Goal: Task Accomplishment & Management: Use online tool/utility

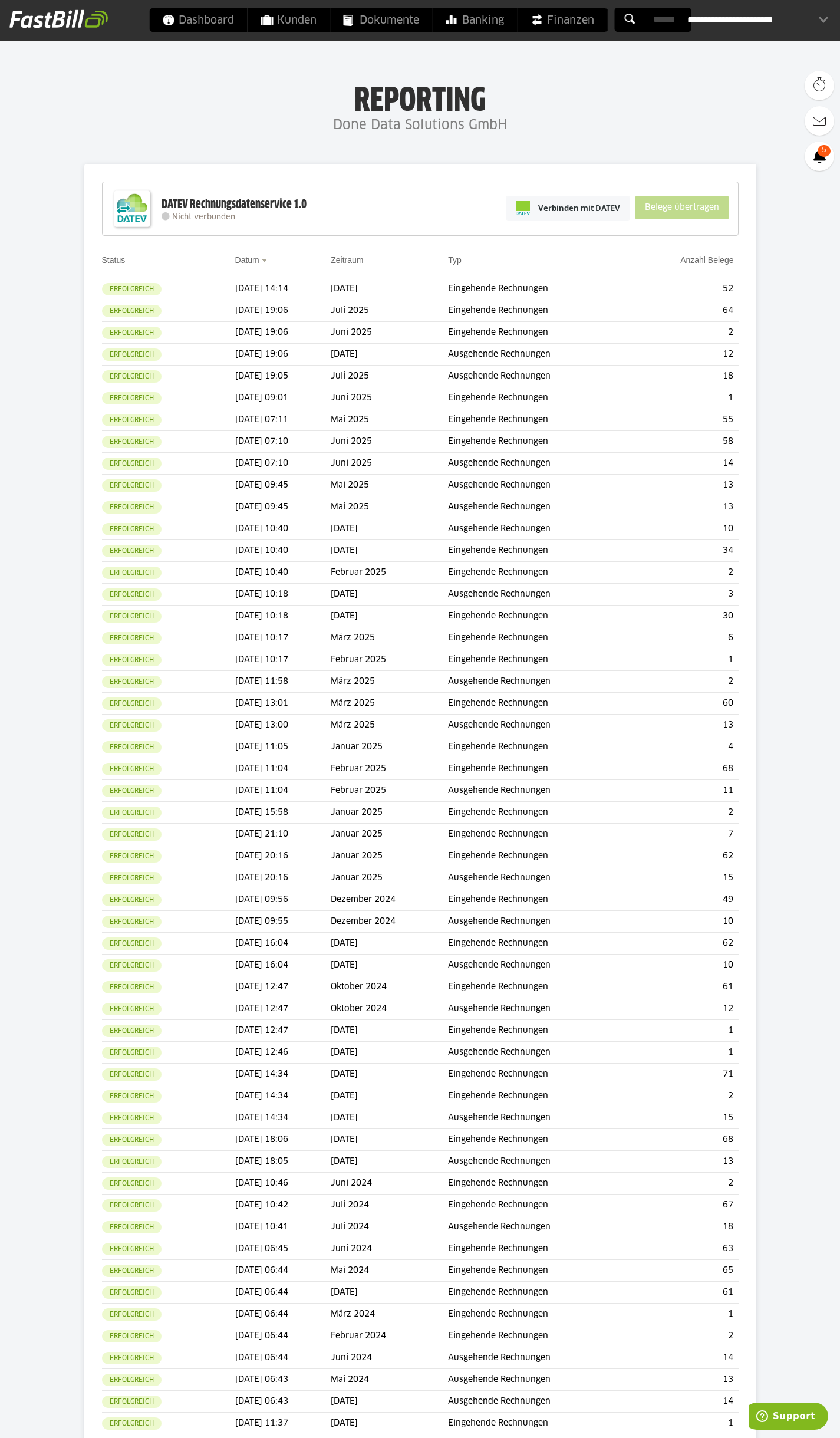
click at [571, 195] on div "Verbinden mit DATEV Belege übertragen" at bounding box center [617, 208] width 235 height 46
click at [569, 206] on span "Verbinden mit DATEV" at bounding box center [579, 208] width 82 height 12
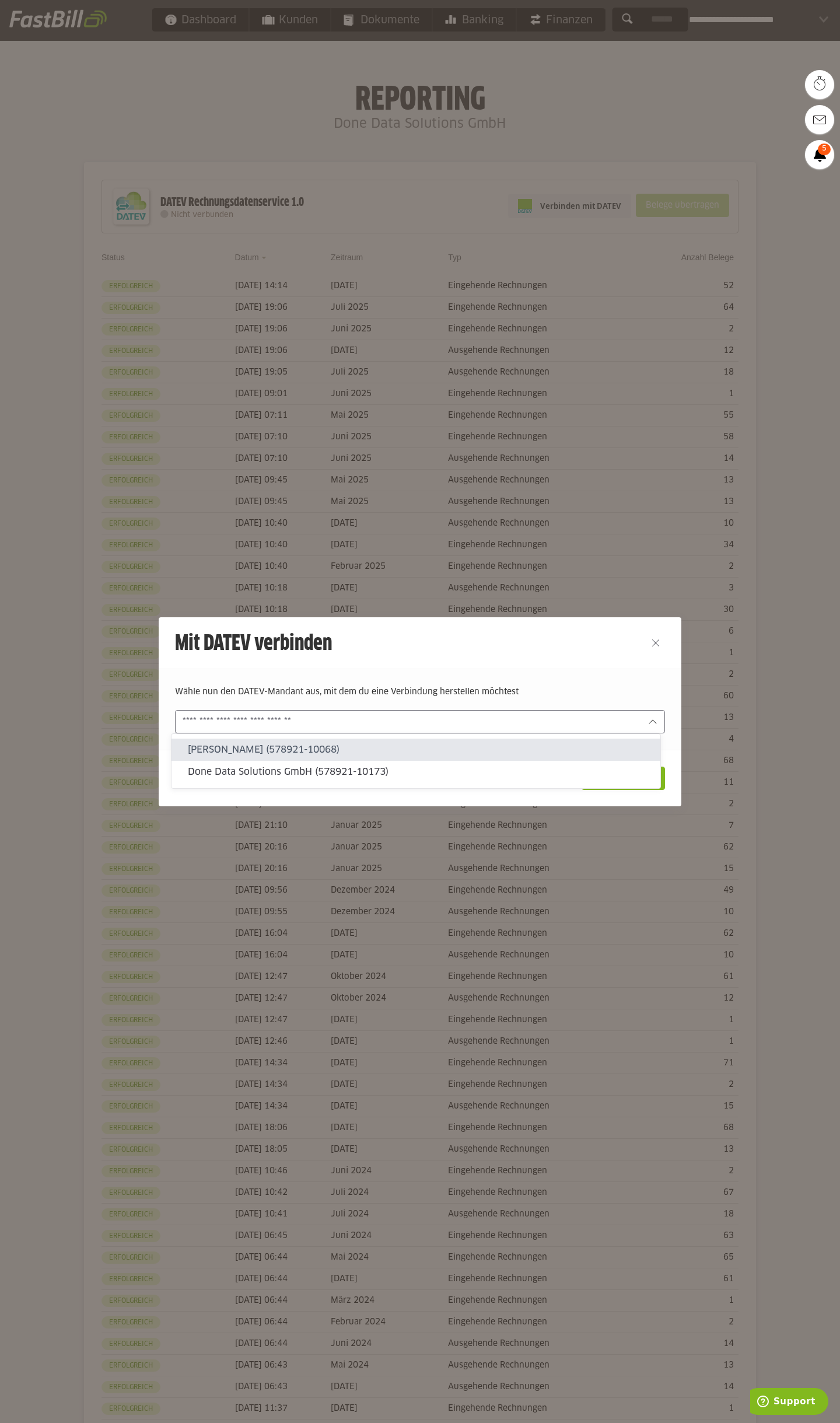
click at [337, 719] on input "text" at bounding box center [412, 721] width 459 height 13
click at [320, 781] on div "Done Data Solutions GmbH (578921-10173)" at bounding box center [416, 772] width 489 height 22
type input "**********"
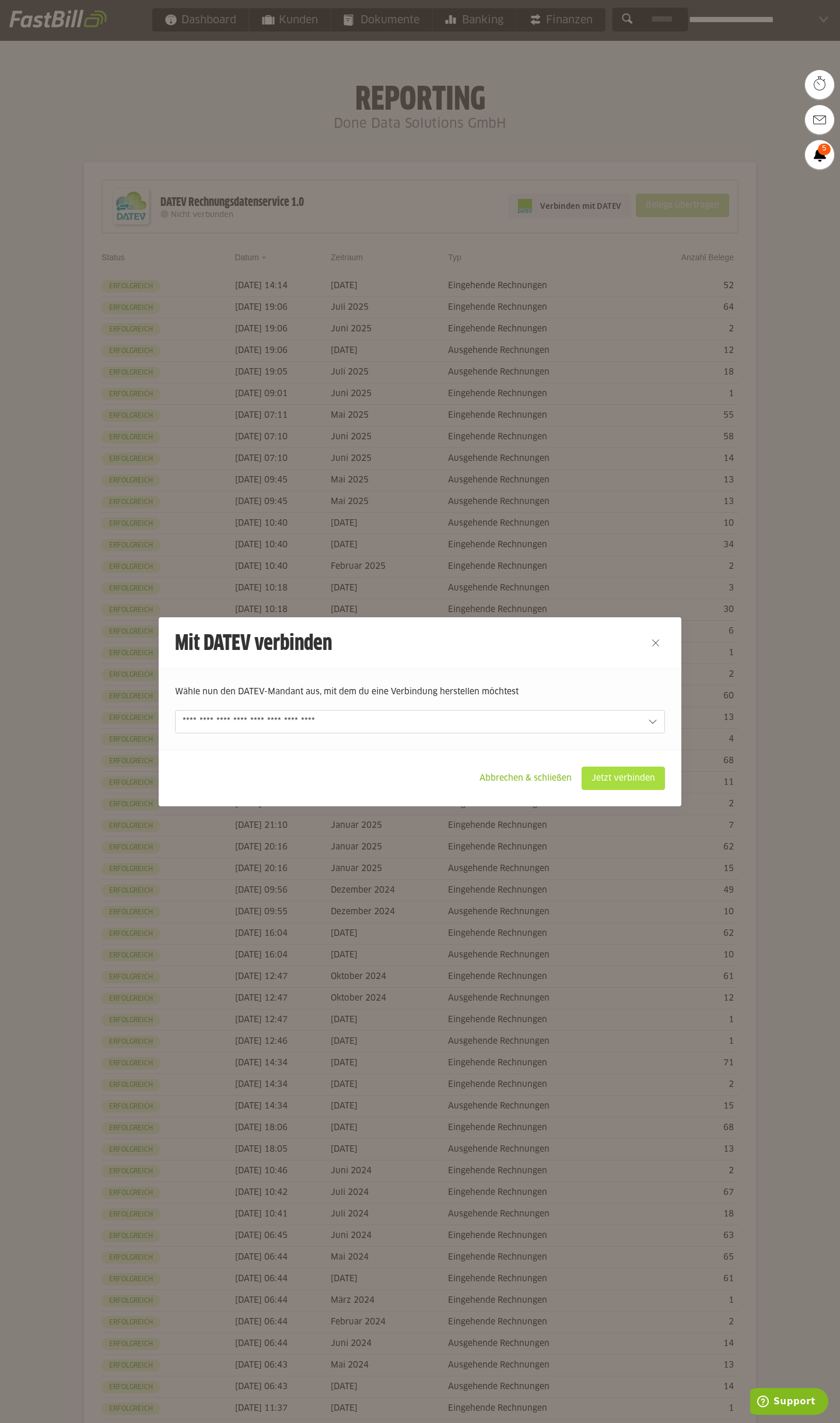
click at [626, 772] on slot "Jetzt verbinden" at bounding box center [623, 779] width 82 height 22
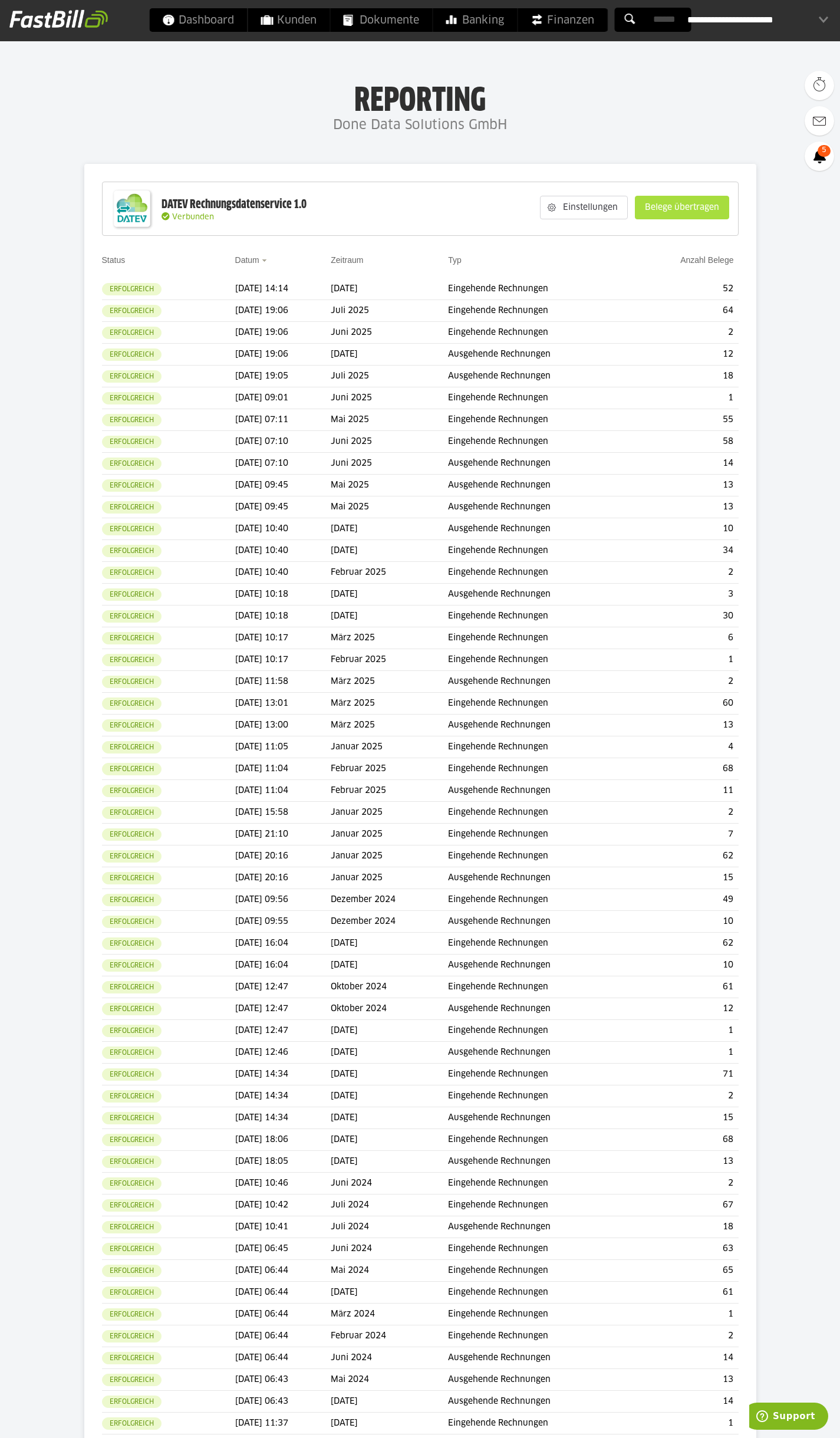
click at [679, 214] on slot "Belege übertragen" at bounding box center [682, 207] width 93 height 22
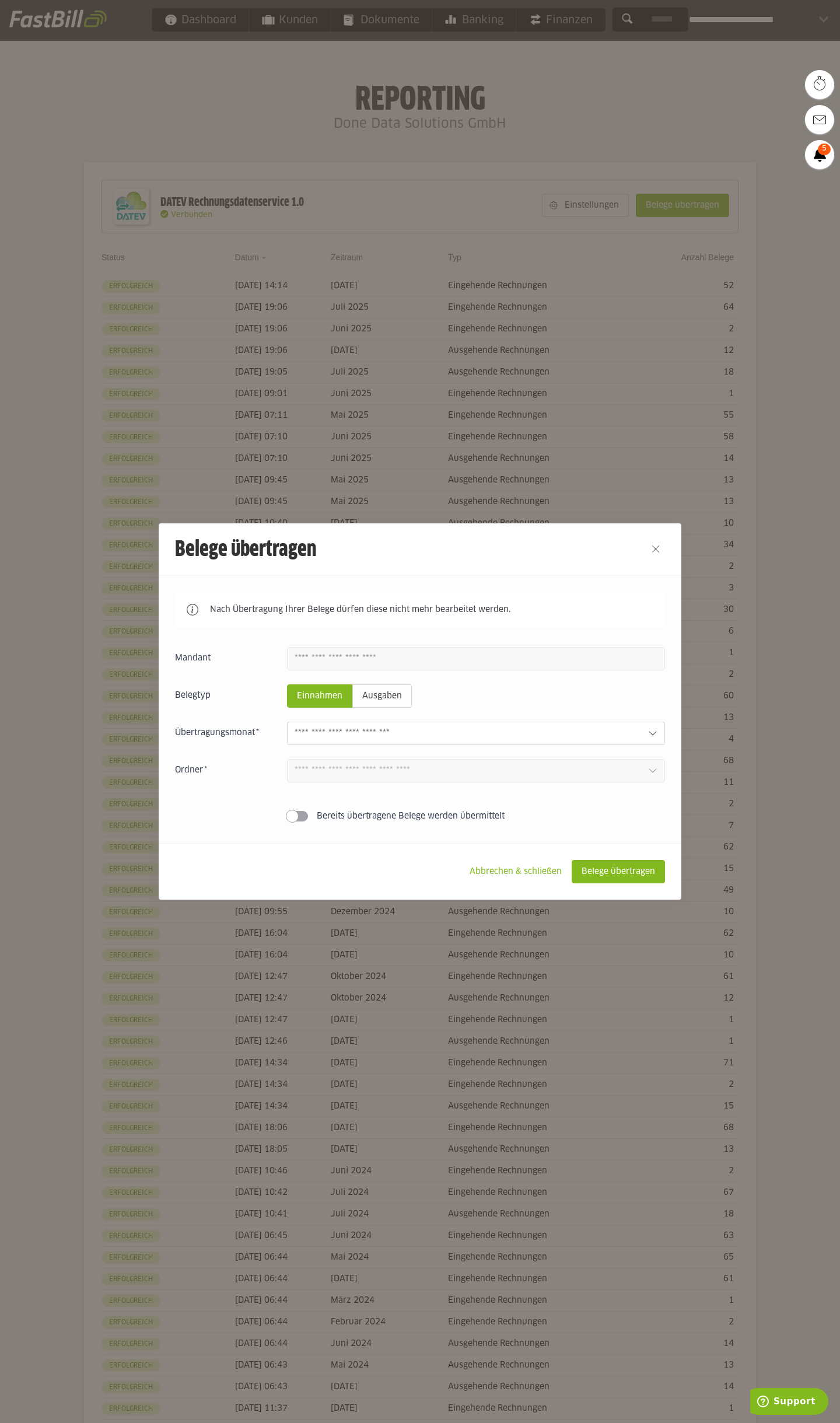
click at [427, 749] on div "Einnahmen Ausgaben [DATE] 2 Einnahmen 20 Ausgaben [DATE] 0 Einnahmen 0 Ausgaben…" at bounding box center [420, 736] width 490 height 180
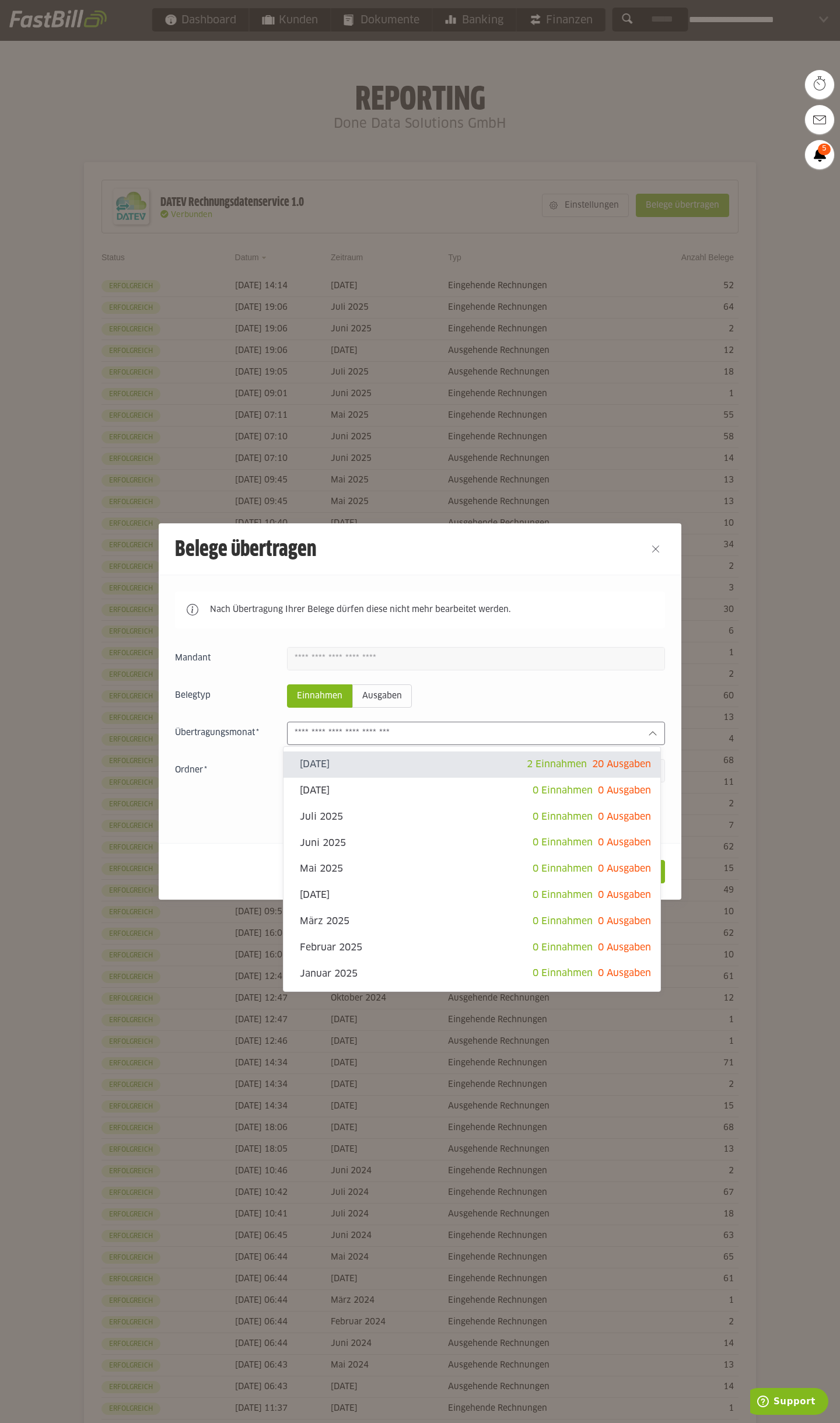
click at [431, 740] on input "text" at bounding box center [467, 733] width 344 height 13
click at [496, 702] on fieldset "Belegtyp Einnahmen Ausgaben" at bounding box center [420, 696] width 490 height 23
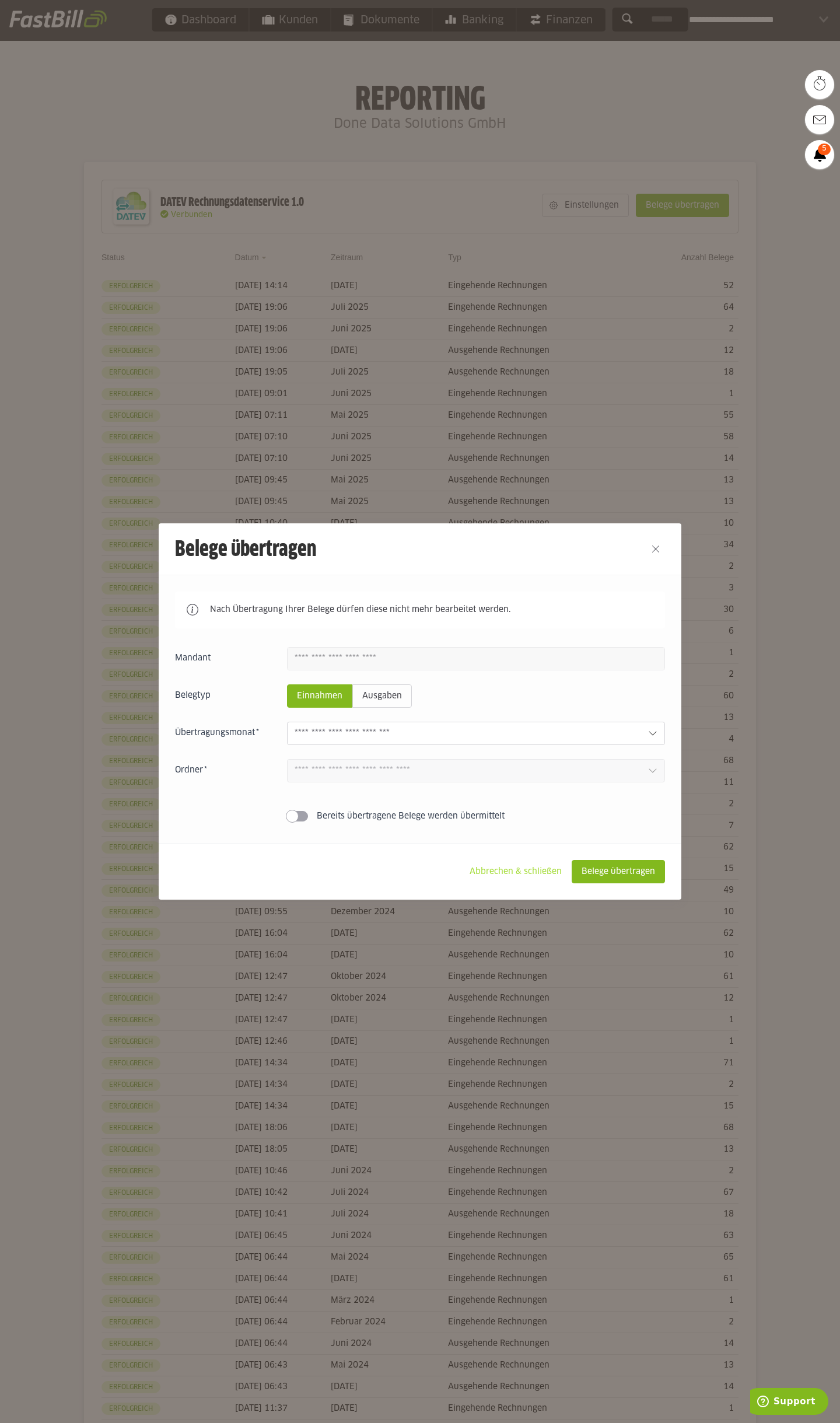
click at [515, 875] on slot "Abbrechen & schließen" at bounding box center [516, 872] width 111 height 22
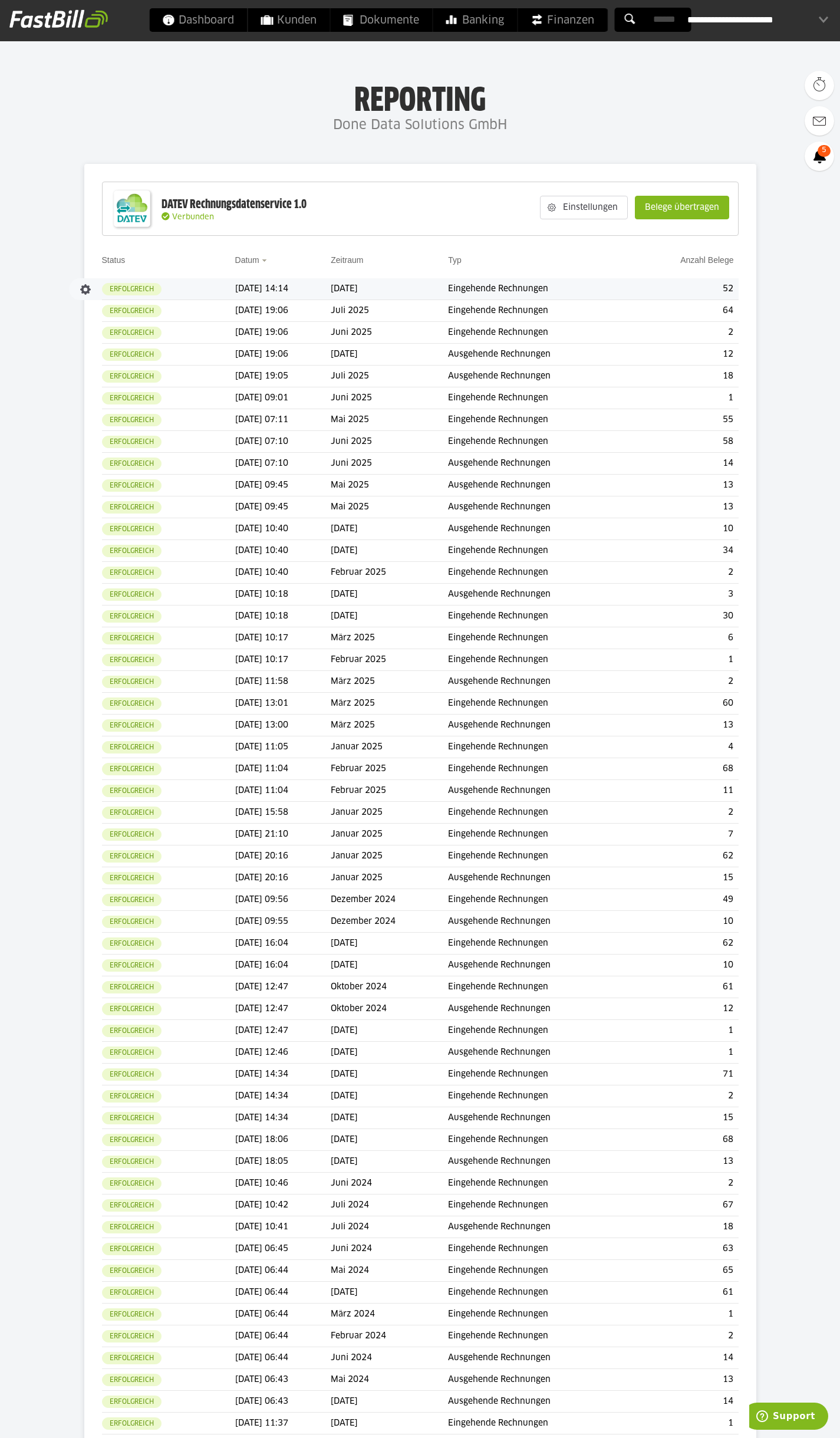
click at [571, 287] on td "Eingehende Rechnungen" at bounding box center [541, 289] width 186 height 22
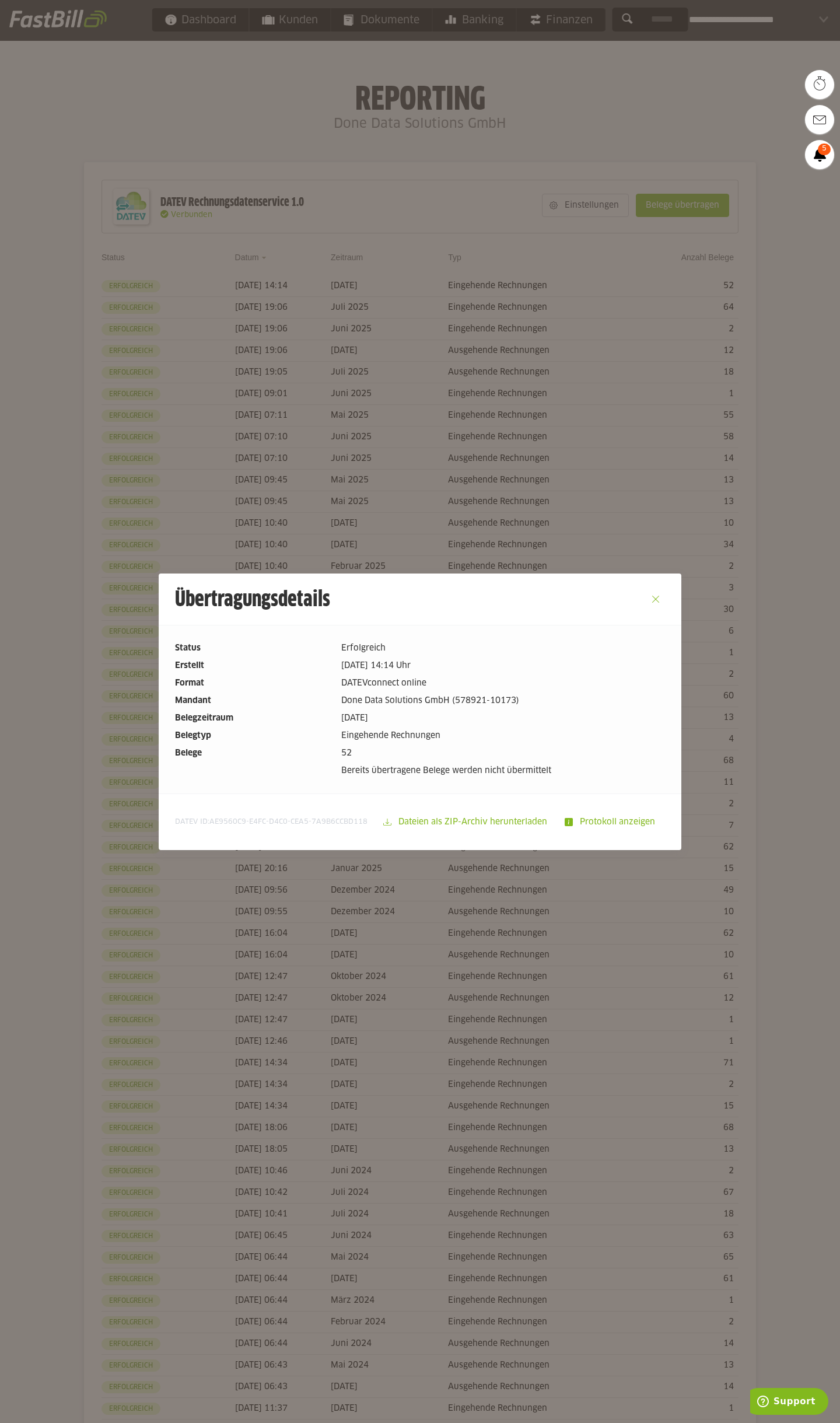
click at [655, 602] on button "Close" at bounding box center [655, 599] width 19 height 19
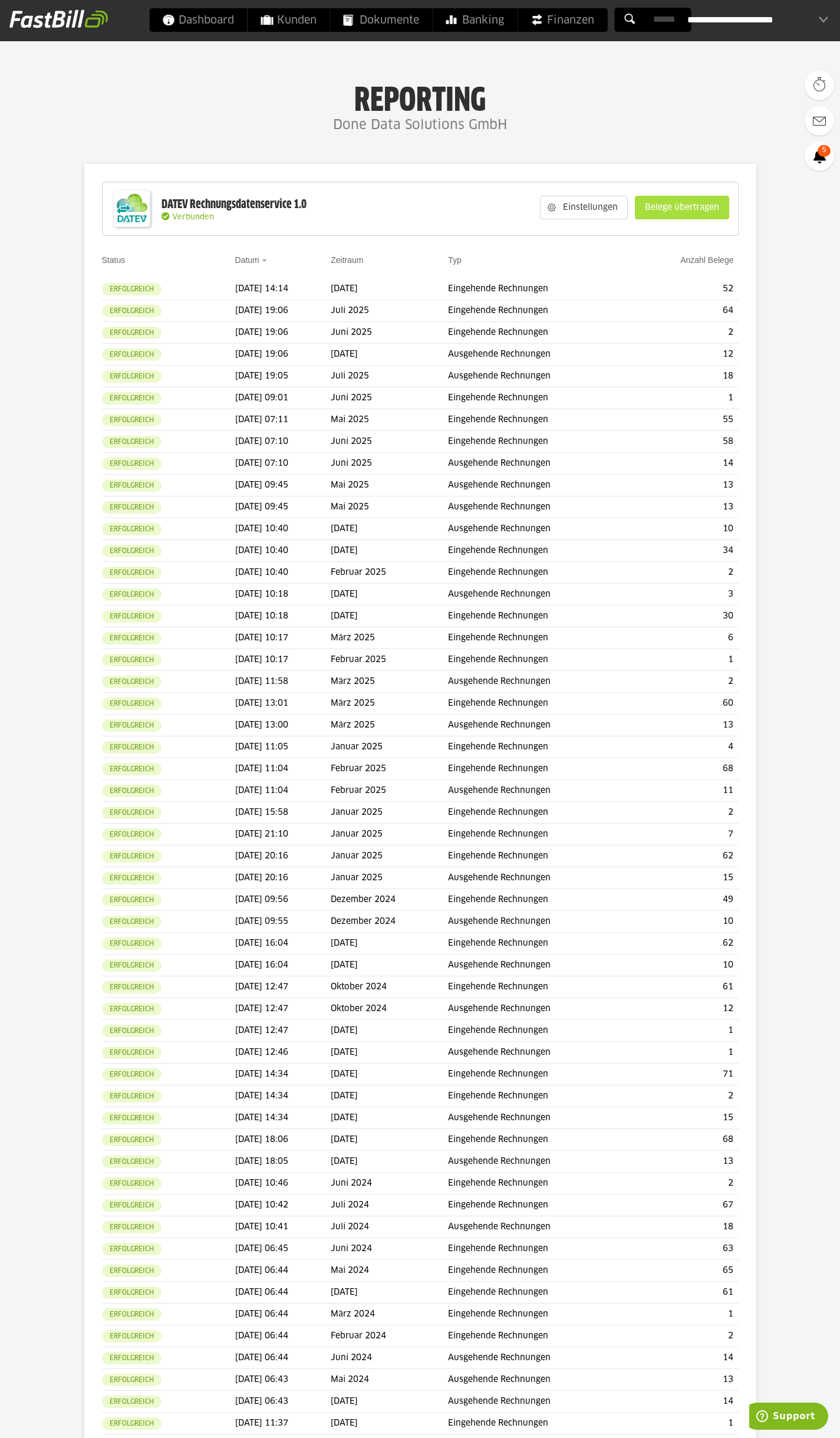
click at [663, 207] on slot "Belege übertragen" at bounding box center [682, 207] width 93 height 22
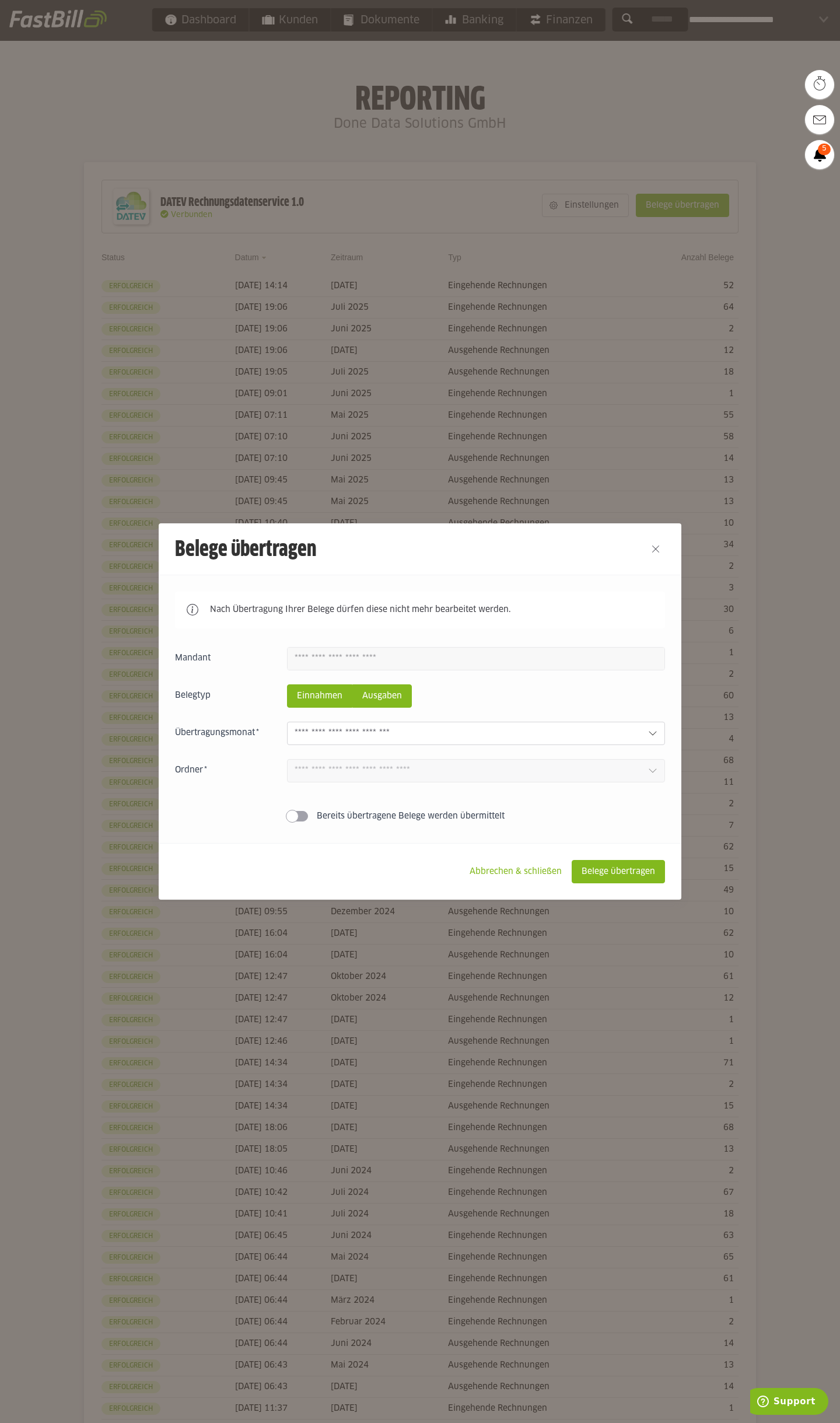
click at [394, 705] on slot "Ausgaben" at bounding box center [383, 696] width 58 height 22
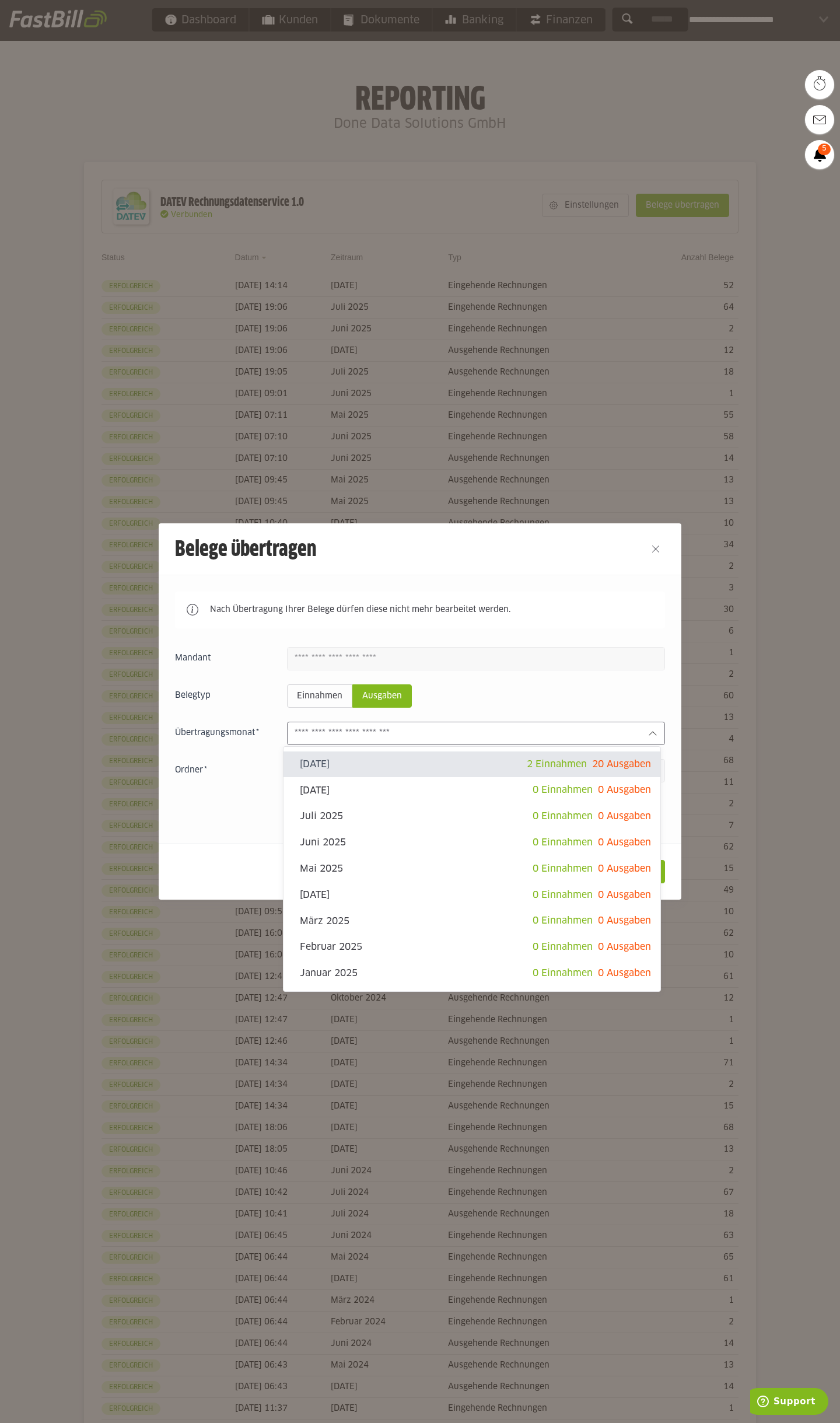
click at [384, 736] on input "text" at bounding box center [467, 733] width 344 height 13
click at [437, 787] on slot "[DATE]" at bounding box center [416, 790] width 233 height 13
type input "**********"
type input "*******"
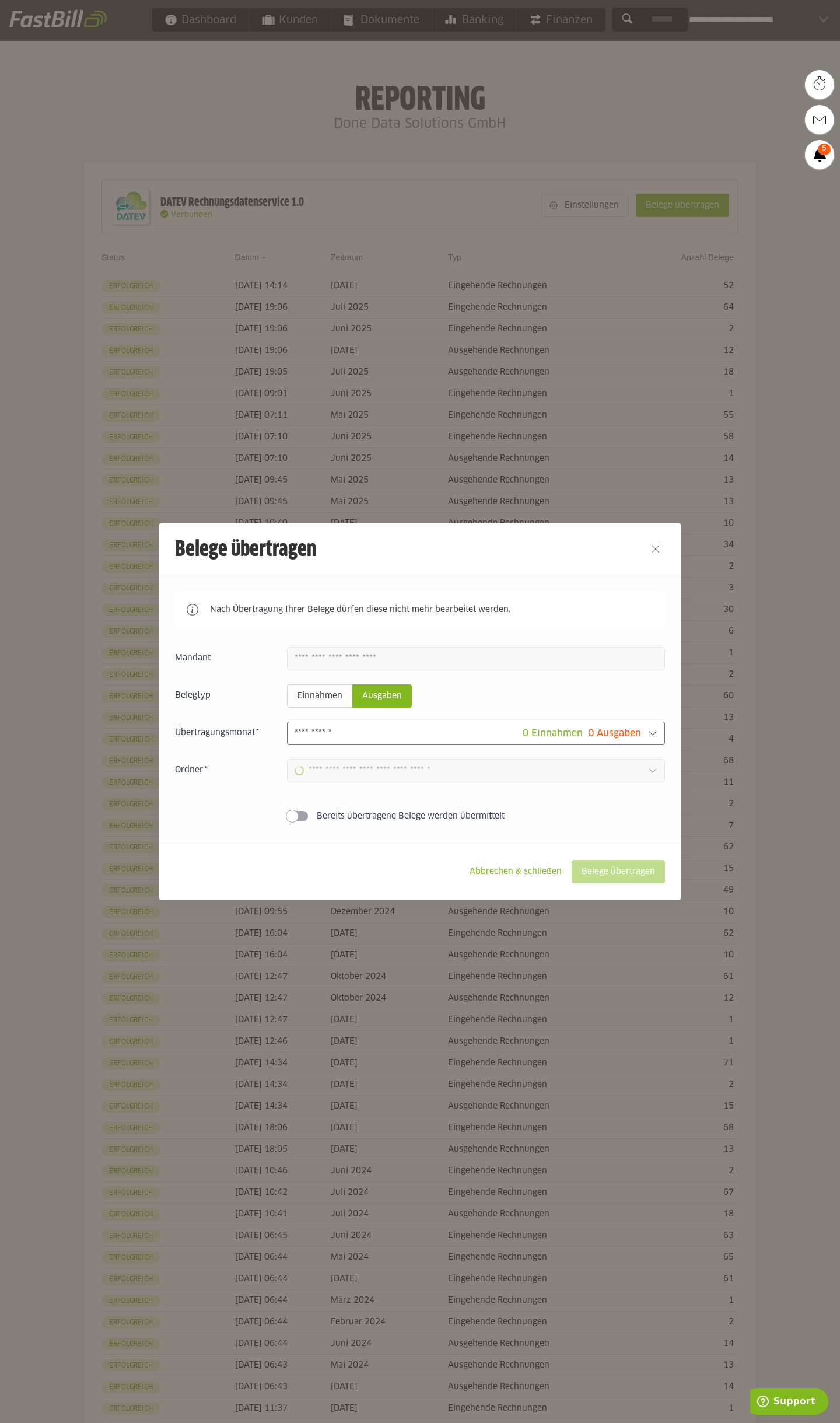
type input "**********"
click at [632, 878] on slot "Belege übertragen" at bounding box center [618, 872] width 92 height 22
